Goal: Transaction & Acquisition: Purchase product/service

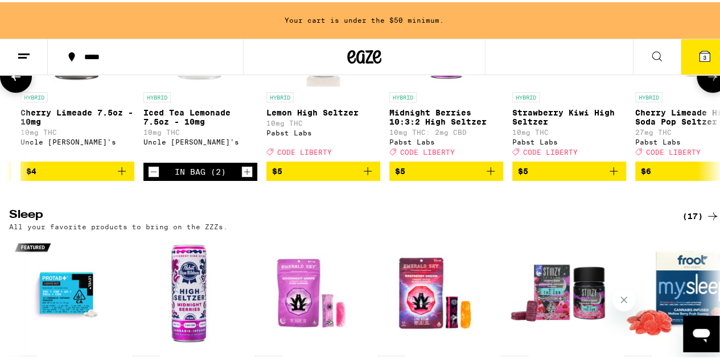
scroll to position [0, 112]
click at [613, 176] on icon "Add to bag" at bounding box center [613, 169] width 14 height 14
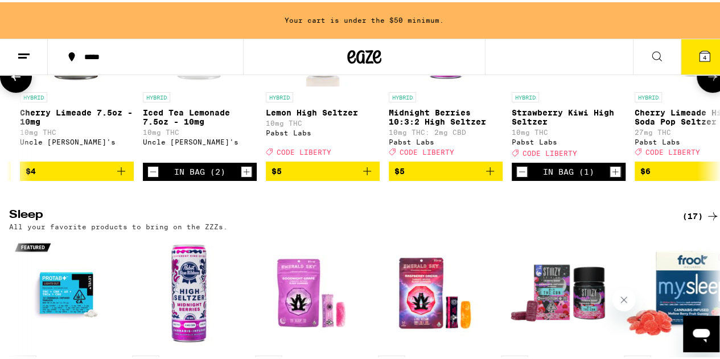
scroll to position [4521, 0]
click at [490, 173] on icon "Add to bag" at bounding box center [490, 169] width 8 height 8
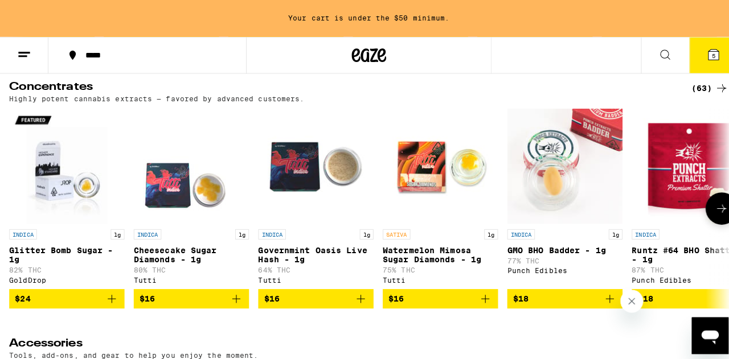
scroll to position [5122, 0]
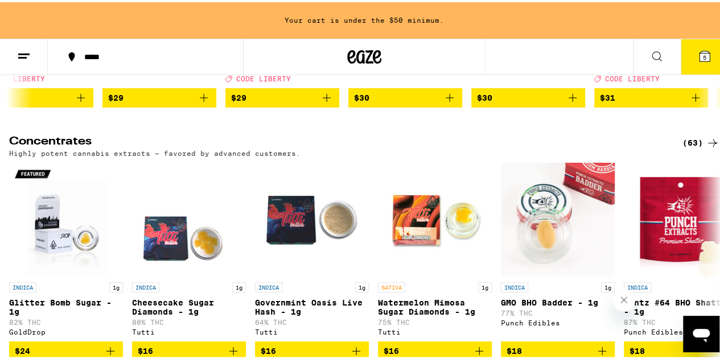
click at [449, 102] on icon "Add to bag" at bounding box center [450, 96] width 14 height 14
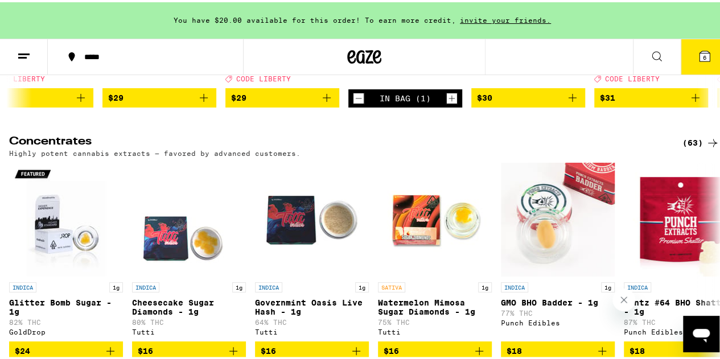
click at [700, 57] on icon at bounding box center [705, 54] width 10 height 10
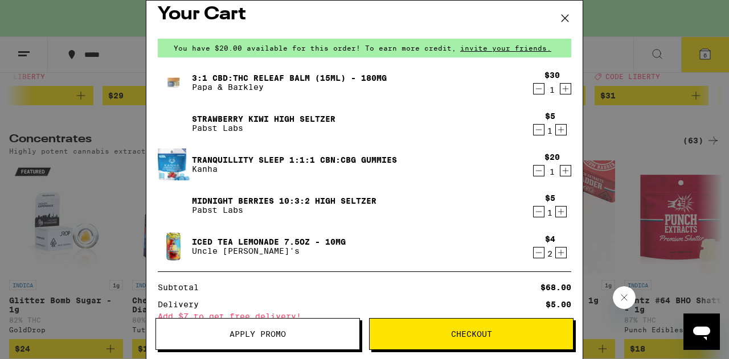
scroll to position [10, 0]
click at [556, 211] on icon "Increment" at bounding box center [561, 213] width 10 height 14
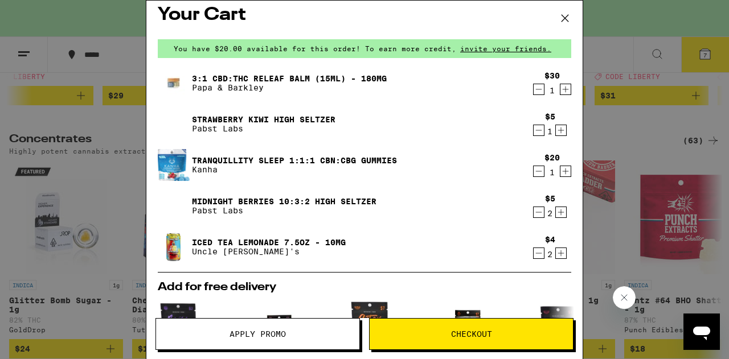
click at [556, 253] on icon "Increment" at bounding box center [561, 253] width 10 height 14
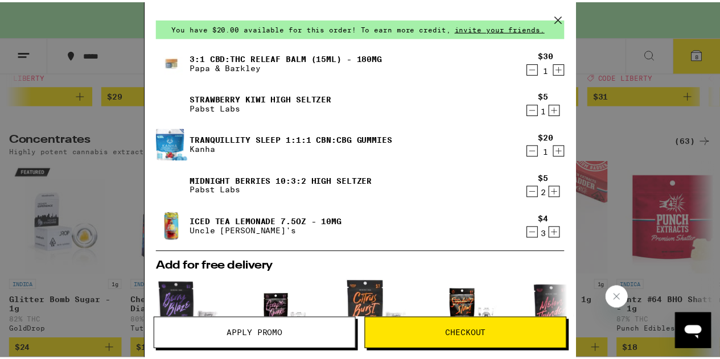
scroll to position [0, 0]
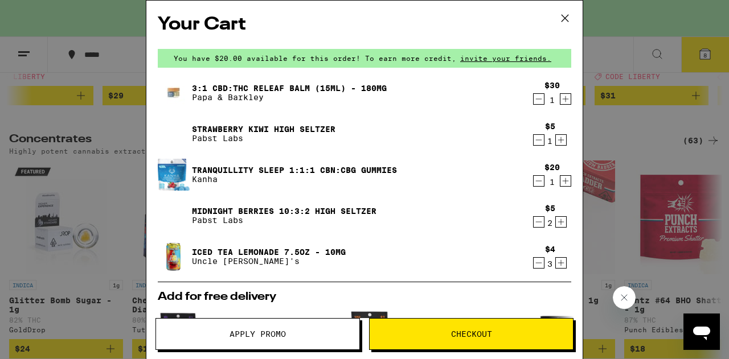
click at [560, 17] on icon at bounding box center [564, 18] width 17 height 17
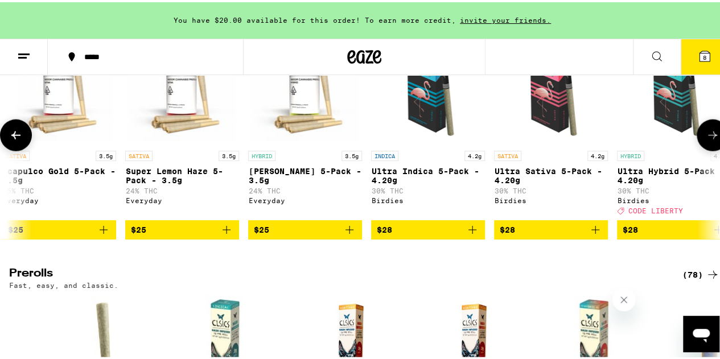
scroll to position [0, 991]
click at [470, 235] on icon "Add to bag" at bounding box center [472, 228] width 14 height 14
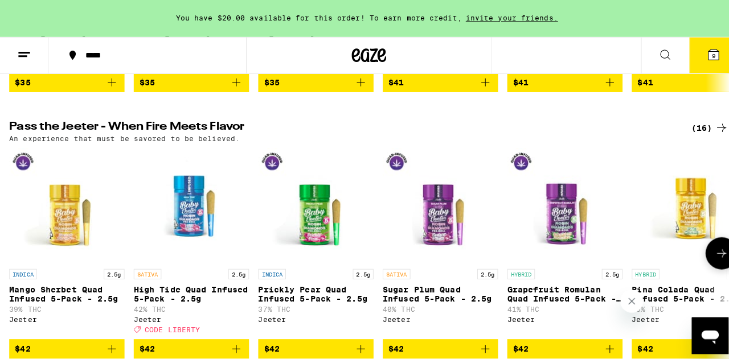
scroll to position [3038, 0]
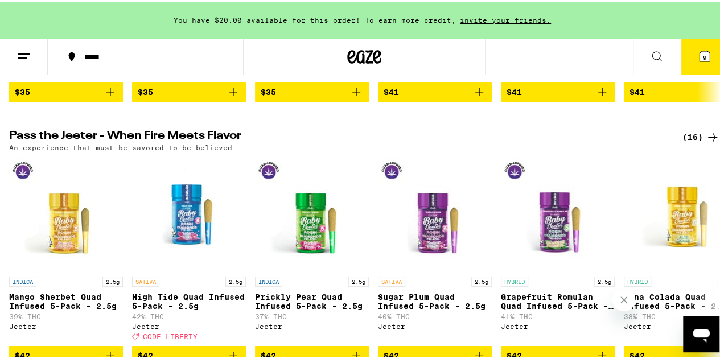
click at [687, 55] on button "9" at bounding box center [705, 54] width 48 height 35
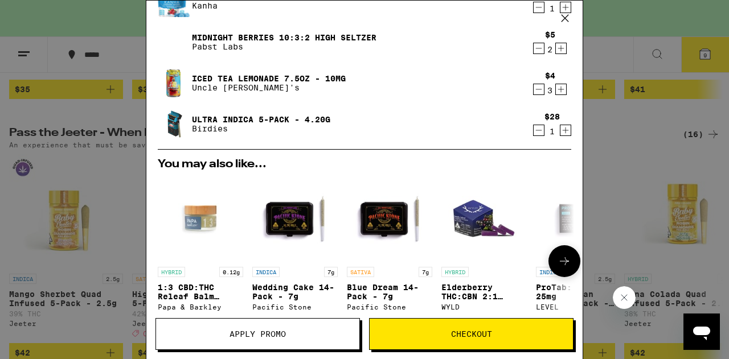
scroll to position [188, 0]
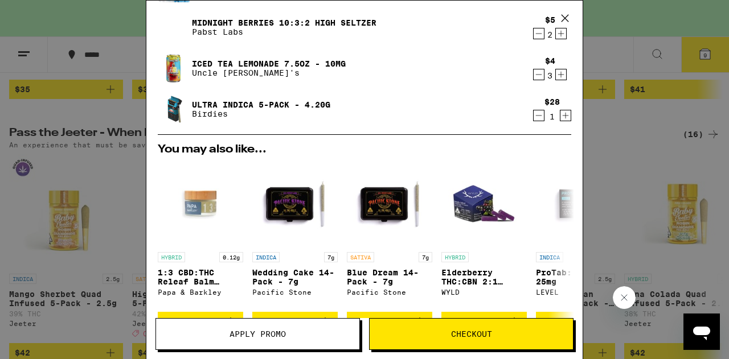
click at [297, 332] on span "Apply Promo" at bounding box center [257, 334] width 203 height 8
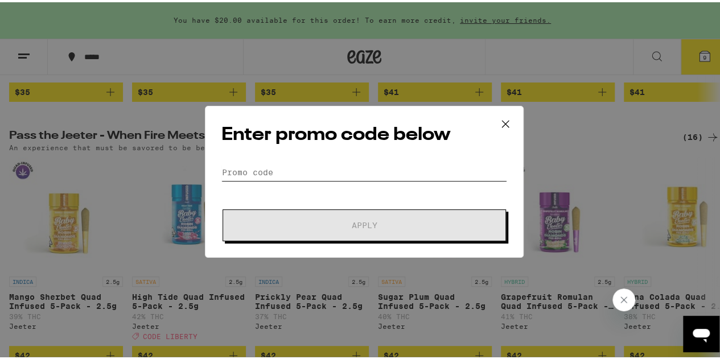
click at [272, 171] on input "Promo Code" at bounding box center [364, 170] width 286 height 17
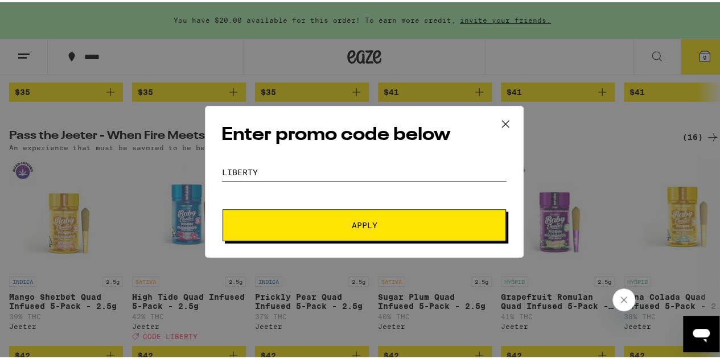
type input "LIBERTY"
click at [223, 207] on button "Apply" at bounding box center [364, 223] width 283 height 32
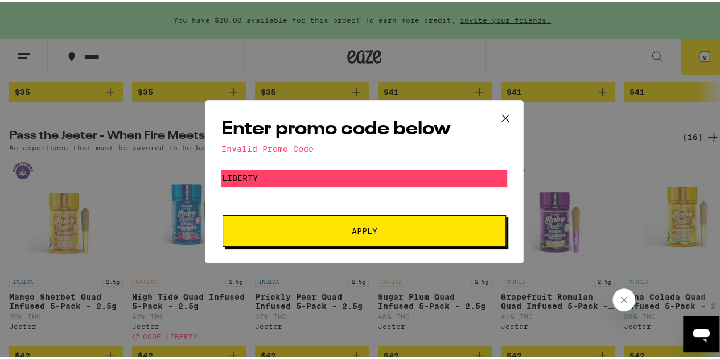
click at [502, 118] on icon at bounding box center [505, 116] width 17 height 17
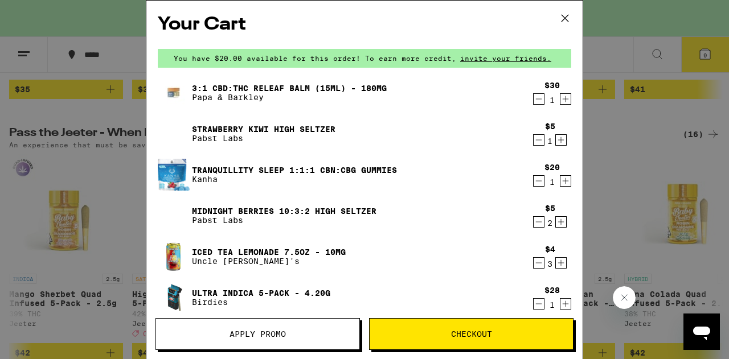
scroll to position [2805, 0]
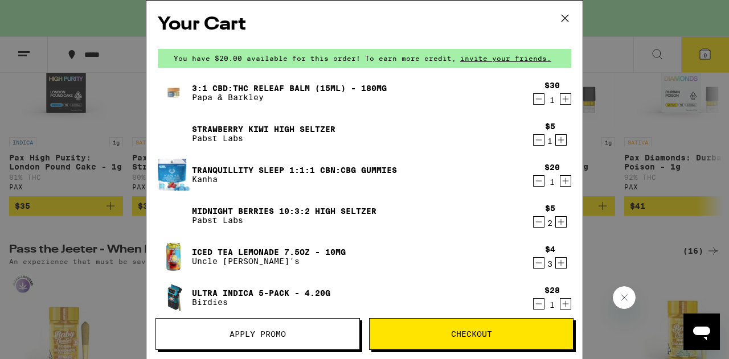
click at [562, 20] on icon at bounding box center [564, 18] width 7 height 7
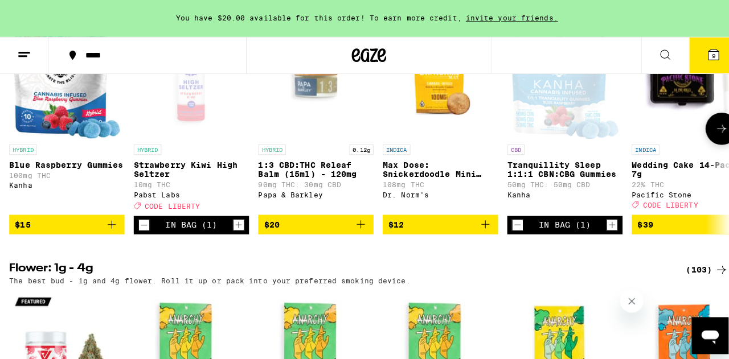
scroll to position [1248, 0]
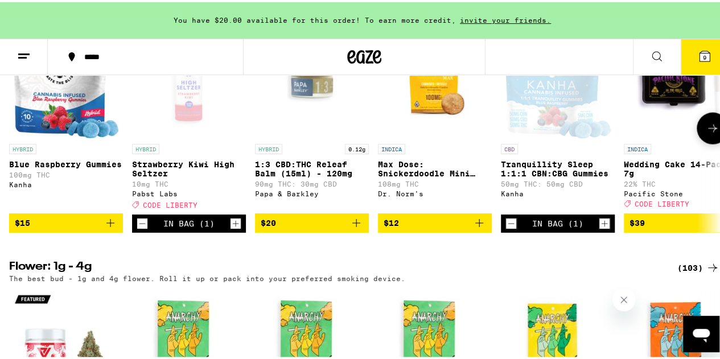
click at [153, 207] on span "CODE LIBERTY" at bounding box center [170, 202] width 55 height 7
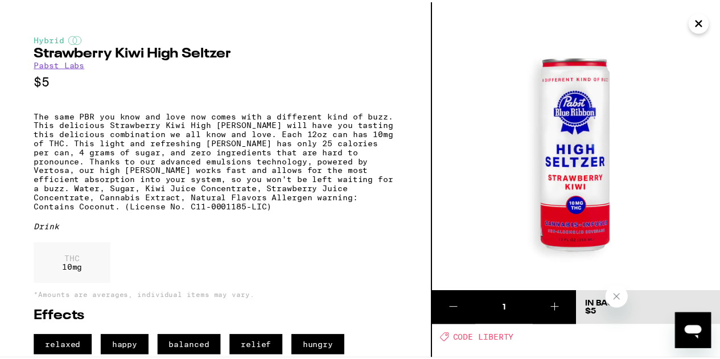
scroll to position [26, 0]
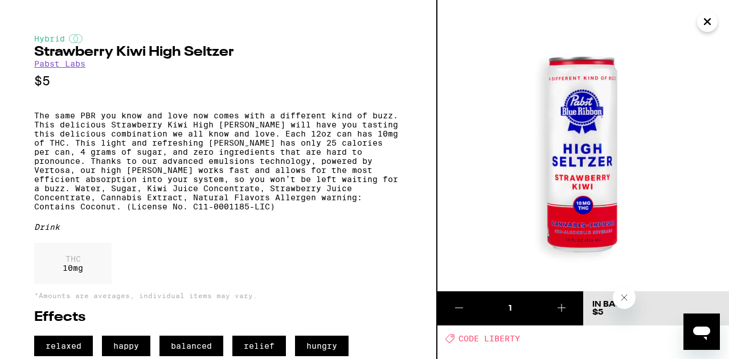
click at [465, 334] on span "CODE LIBERTY" at bounding box center [488, 338] width 61 height 9
copy span "CODE LIBERTY"
click at [704, 18] on icon "Close" at bounding box center [707, 21] width 14 height 17
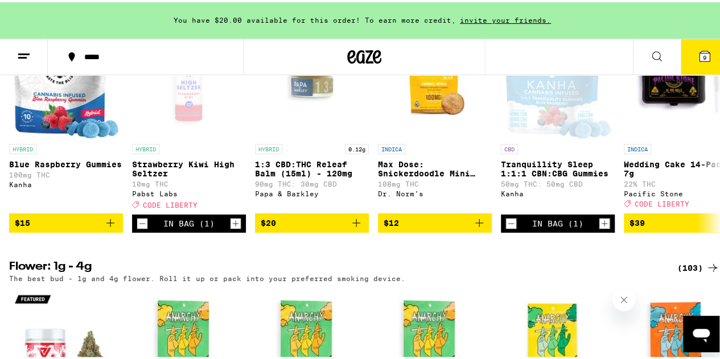
click at [703, 57] on span "9" at bounding box center [704, 55] width 3 height 7
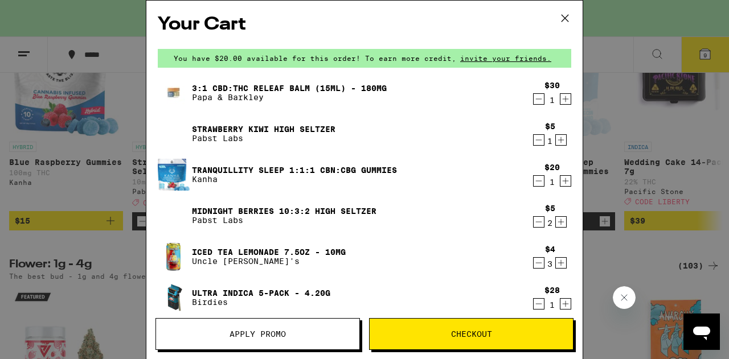
click at [297, 334] on span "Apply Promo" at bounding box center [257, 334] width 203 height 8
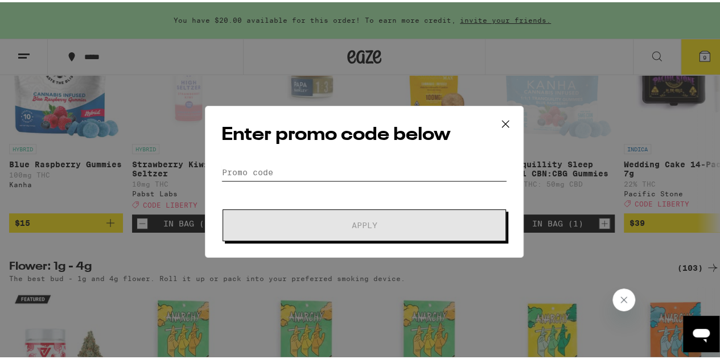
click at [283, 172] on input "Promo Code" at bounding box center [364, 170] width 286 height 17
paste input "CODE LIBERTY"
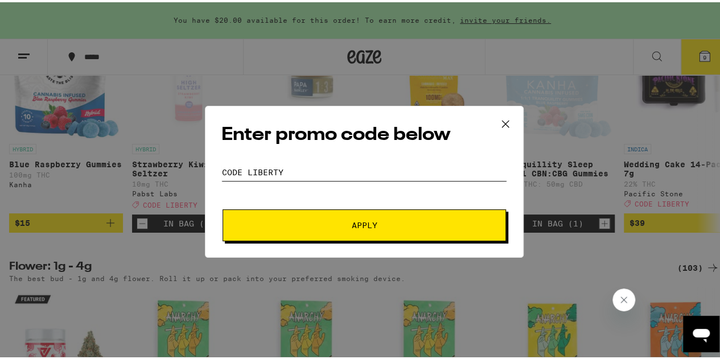
type input "CODE LIBERTY"
click at [281, 237] on button "Apply" at bounding box center [364, 223] width 283 height 32
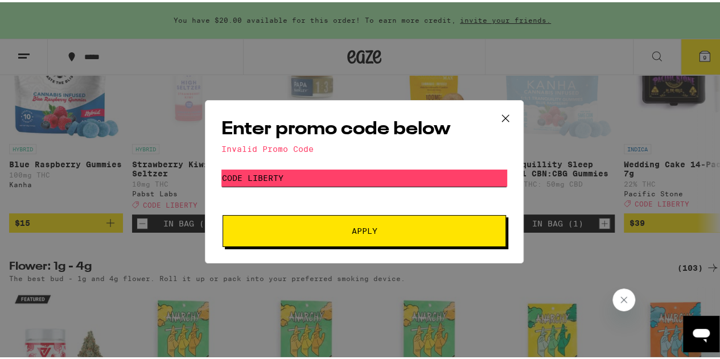
drag, startPoint x: 244, startPoint y: 178, endPoint x: 175, endPoint y: 162, distance: 70.1
click at [175, 162] on div "Enter promo code below Invalid Promo Code Promo Code CODE LIBERTY Apply" at bounding box center [364, 179] width 729 height 359
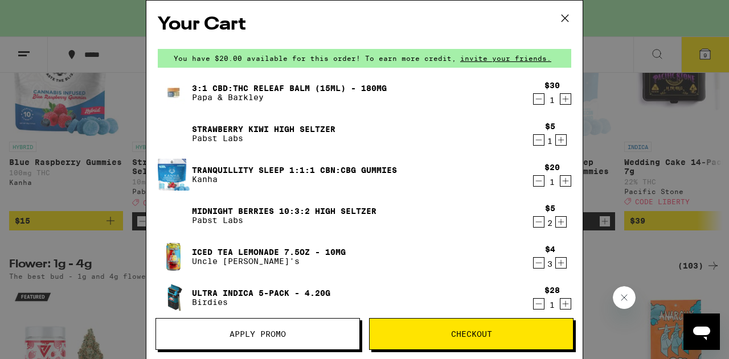
drag, startPoint x: 453, startPoint y: 327, endPoint x: 404, endPoint y: 259, distance: 83.6
click at [404, 259] on div "Your Cart You have $20.00 available for this order! To earn more credit, invite…" at bounding box center [364, 179] width 437 height 359
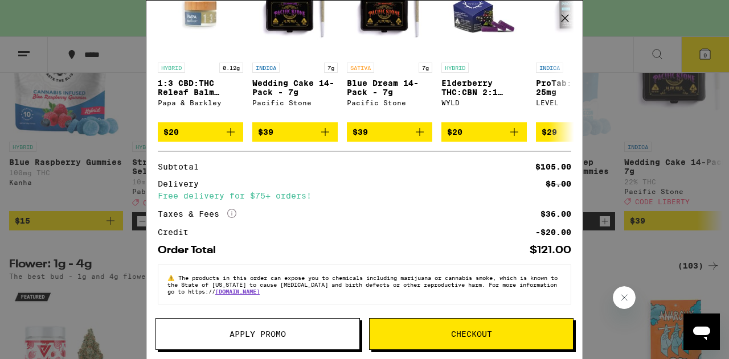
click at [404, 346] on button "Checkout" at bounding box center [471, 334] width 204 height 32
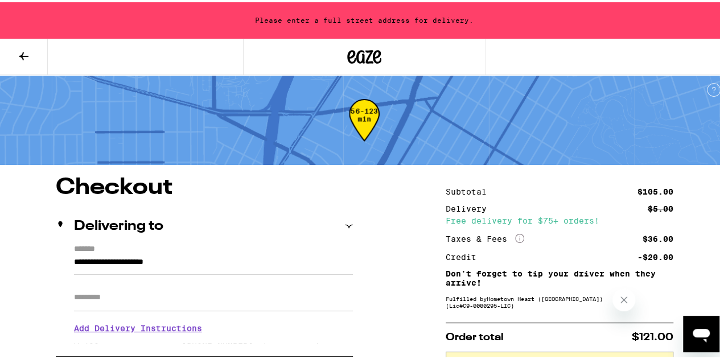
scroll to position [55, 0]
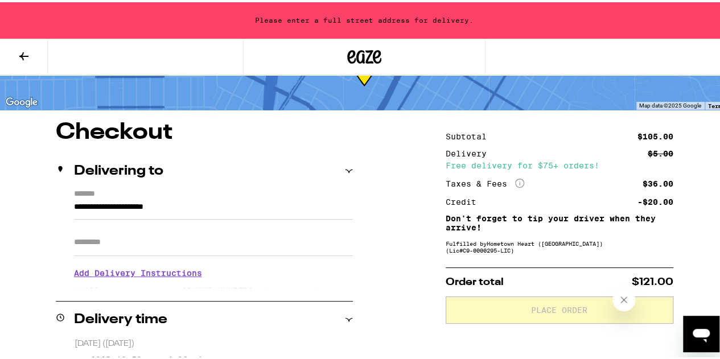
click at [180, 210] on input "**********" at bounding box center [213, 207] width 279 height 19
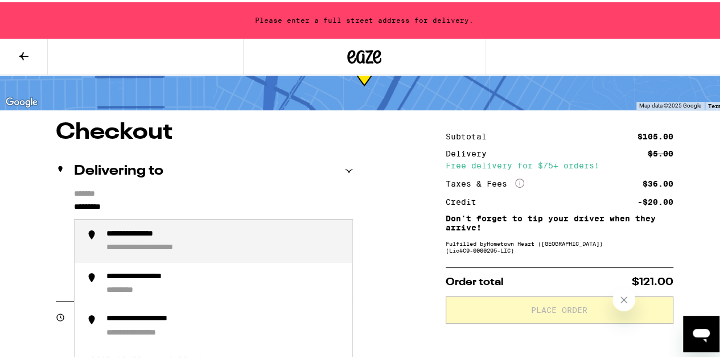
click at [150, 237] on div "**********" at bounding box center [147, 232] width 83 height 11
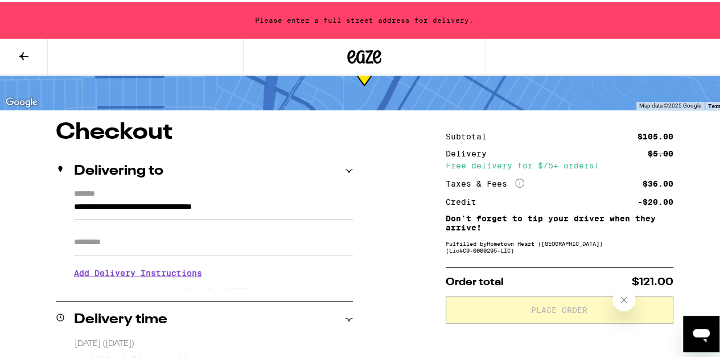
type input "**********"
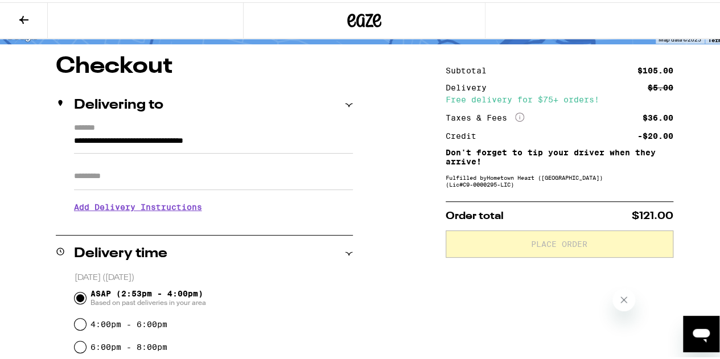
scroll to position [86, 0]
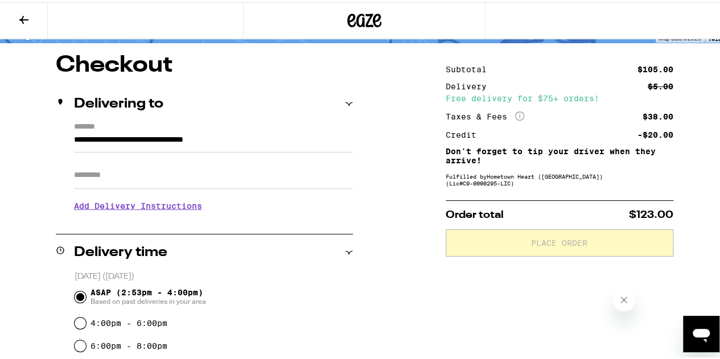
click at [196, 209] on h3 "Add Delivery Instructions" at bounding box center [213, 204] width 279 height 26
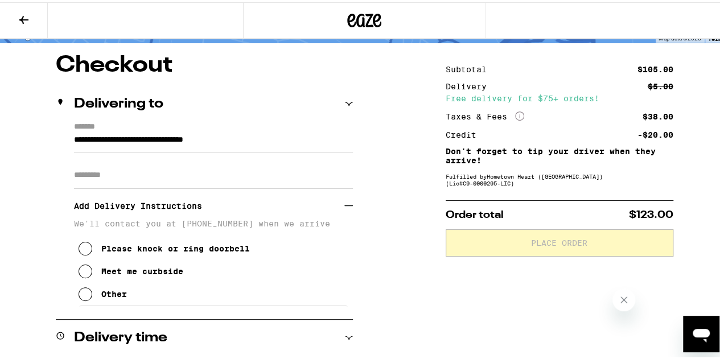
click at [84, 274] on icon at bounding box center [86, 269] width 14 height 14
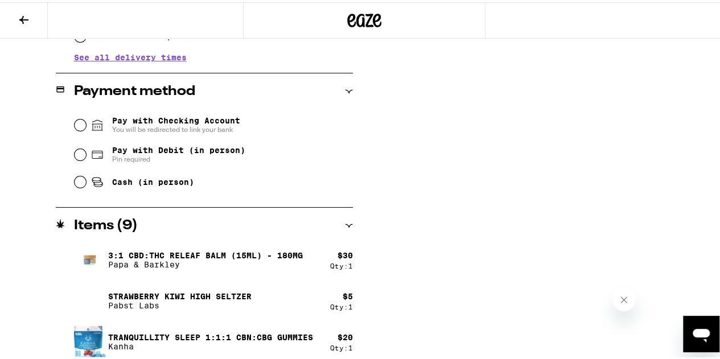
scroll to position [544, 0]
click at [80, 127] on input "Pay with Checking Account You will be redirected to link your bank" at bounding box center [80, 122] width 11 height 11
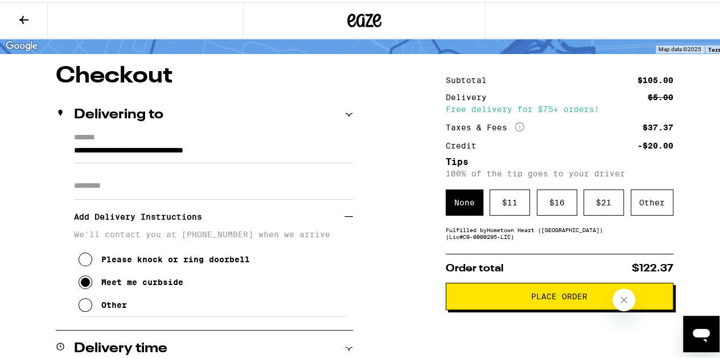
scroll to position [108, 0]
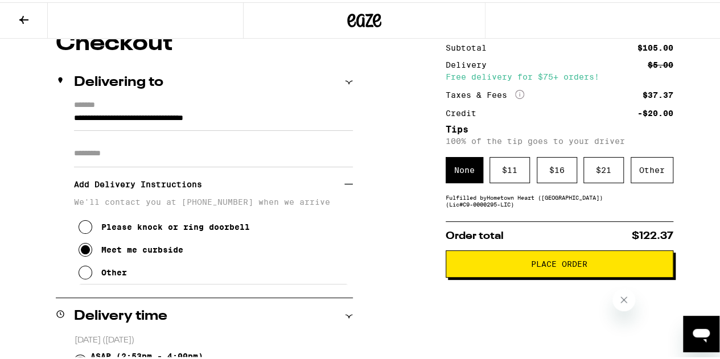
click at [540, 168] on div "$ 16" at bounding box center [557, 168] width 40 height 26
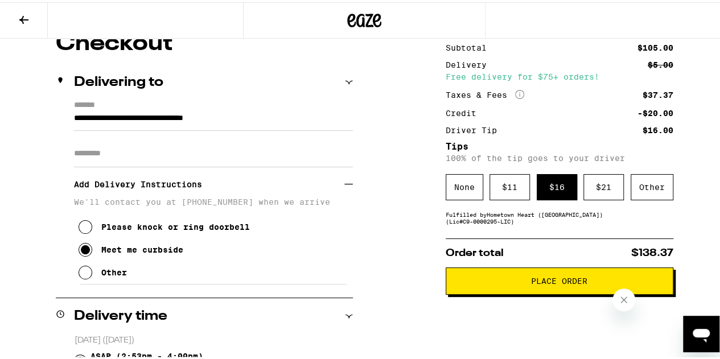
click at [476, 281] on span "Place Order" at bounding box center [559, 279] width 208 height 8
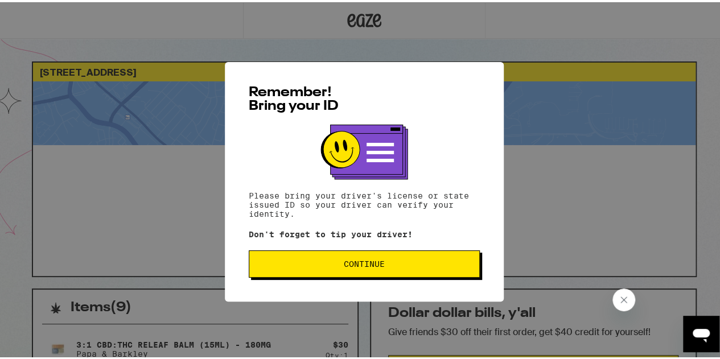
click at [333, 266] on span "Continue" at bounding box center [364, 262] width 212 height 8
